Goal: Task Accomplishment & Management: Manage account settings

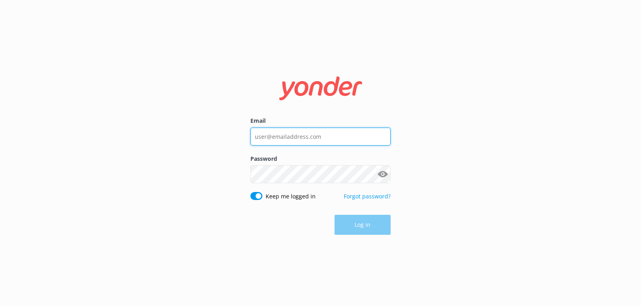
click at [308, 131] on input "Email" at bounding box center [320, 137] width 140 height 18
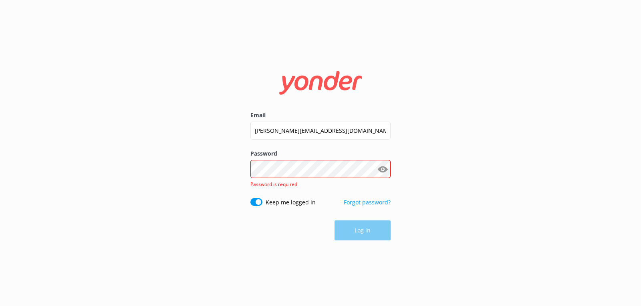
click at [320, 121] on div "Email [PERSON_NAME][EMAIL_ADDRESS][DOMAIN_NAME]" at bounding box center [320, 130] width 140 height 38
click at [327, 136] on input "[PERSON_NAME][EMAIL_ADDRESS][DOMAIN_NAME]" at bounding box center [320, 131] width 140 height 18
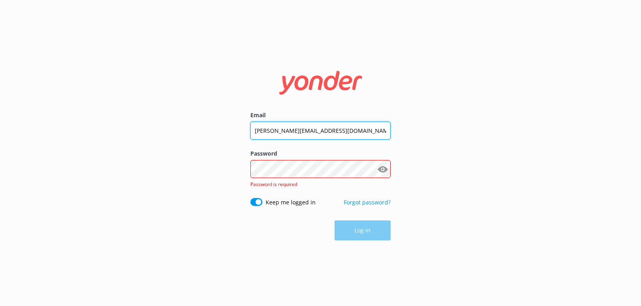
type input "[PERSON_NAME][EMAIL_ADDRESS][DOMAIN_NAME]"
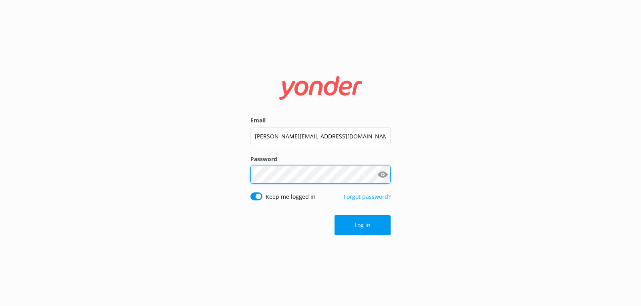
click button "Log in" at bounding box center [362, 225] width 56 height 20
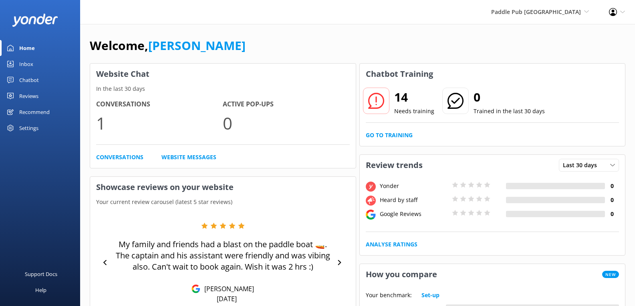
click at [567, 22] on div "[GEOGRAPHIC_DATA] [GEOGRAPHIC_DATA] [GEOGRAPHIC_DATA] [GEOGRAPHIC_DATA] [GEOGRA…" at bounding box center [540, 12] width 118 height 24
click at [562, 54] on link "Paddle Pub [GEOGRAPHIC_DATA]" at bounding box center [559, 64] width 80 height 26
click at [26, 127] on div "Settings" at bounding box center [28, 128] width 19 height 16
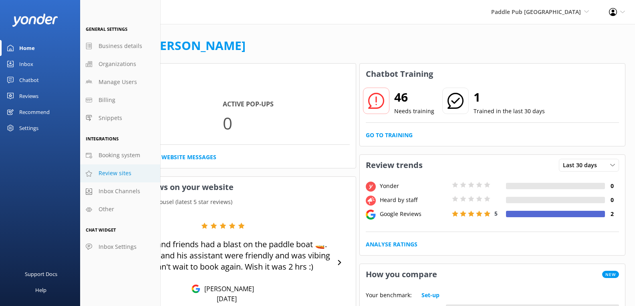
click at [112, 173] on span "Review sites" at bounding box center [115, 173] width 33 height 9
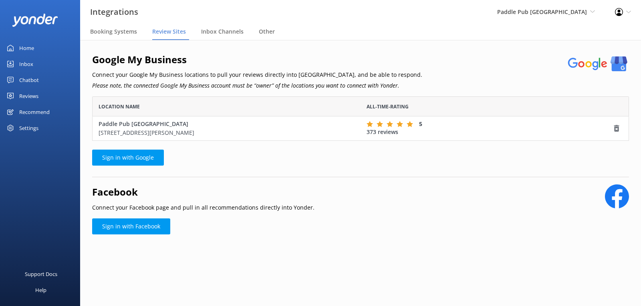
scroll to position [38, 531]
